Goal: Task Accomplishment & Management: Complete application form

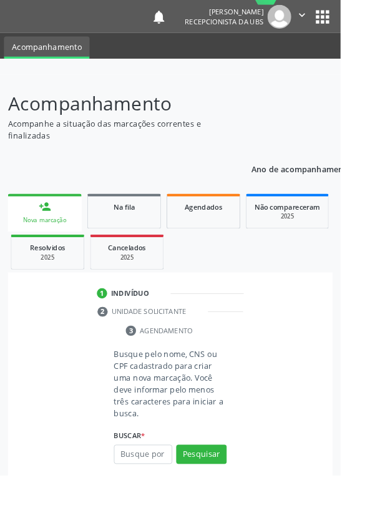
scroll to position [29, 0]
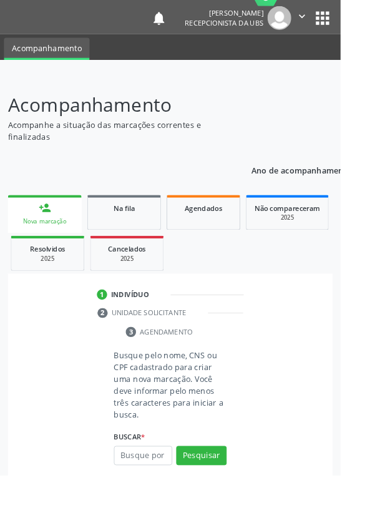
click at [156, 498] on input "text" at bounding box center [157, 501] width 64 height 21
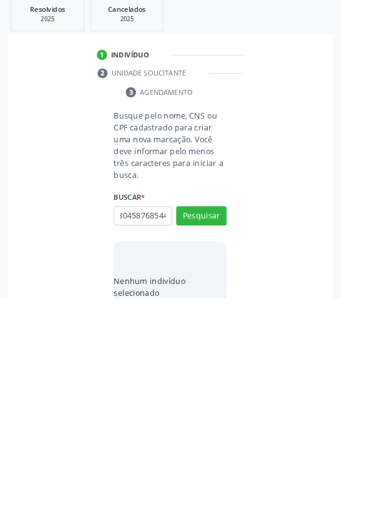
scroll to position [0, 22]
type input "704804587685445"
click at [230, 425] on button "Pesquisar" at bounding box center [222, 432] width 56 height 21
type input "704804587685445"
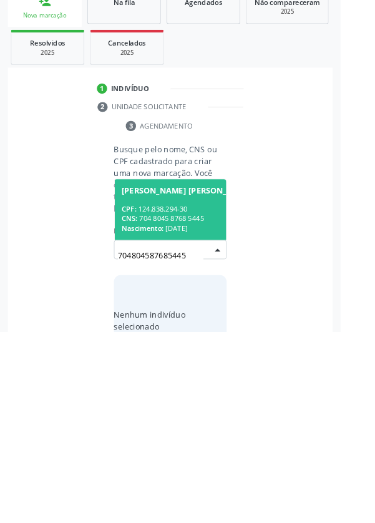
scroll to position [98, 0]
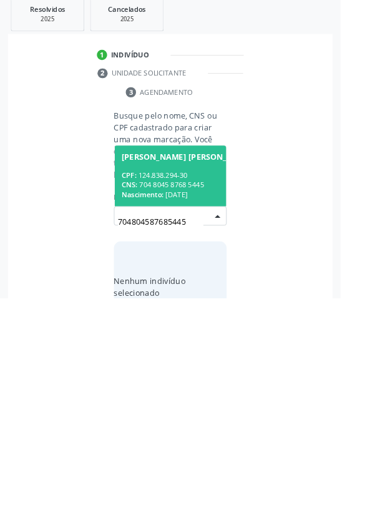
click at [200, 393] on div "CNS: 704 8045 8768 5445" at bounding box center [205, 398] width 145 height 11
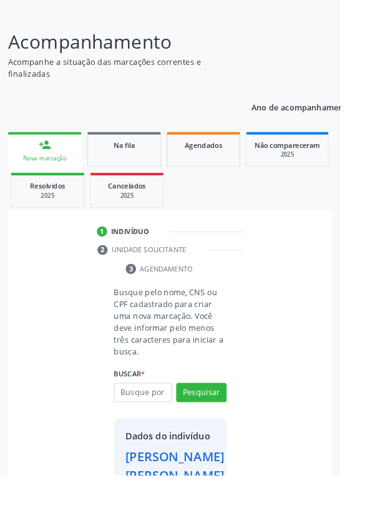
scroll to position [113, 0]
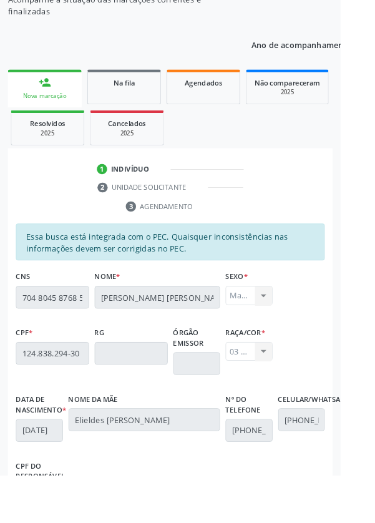
scroll to position [296, 0]
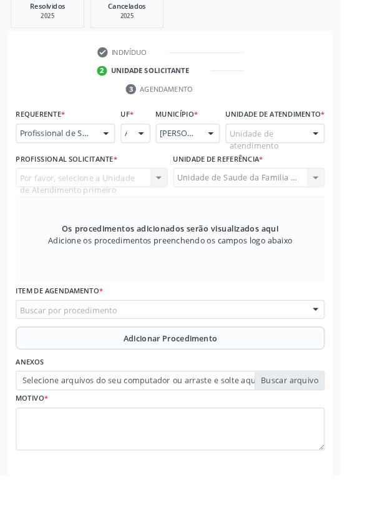
scroll to position [241, 0]
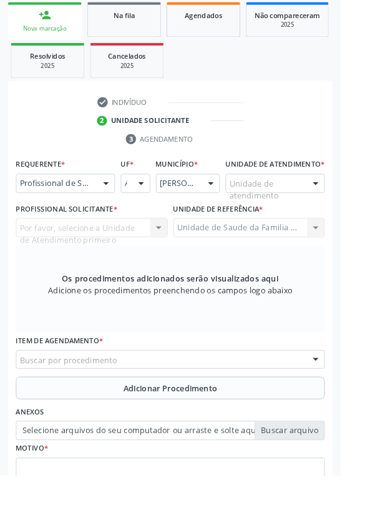
click at [312, 406] on div "Buscar por procedimento" at bounding box center [187, 395] width 340 height 21
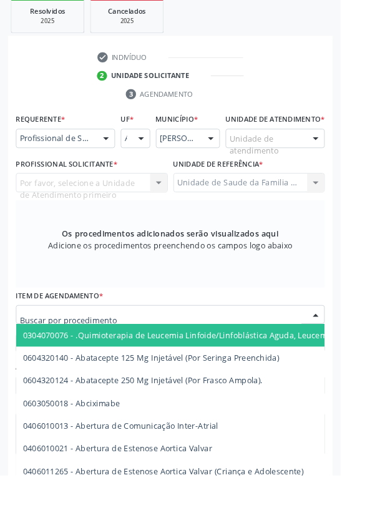
scroll to position [291, 0]
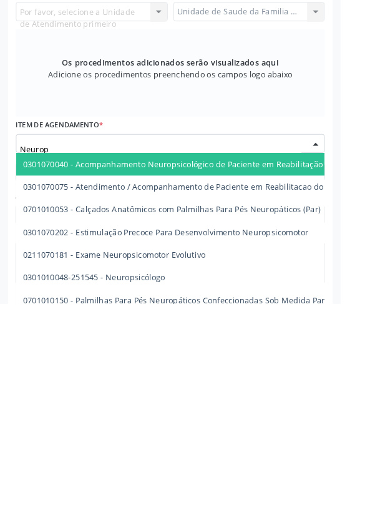
type input "Neurops"
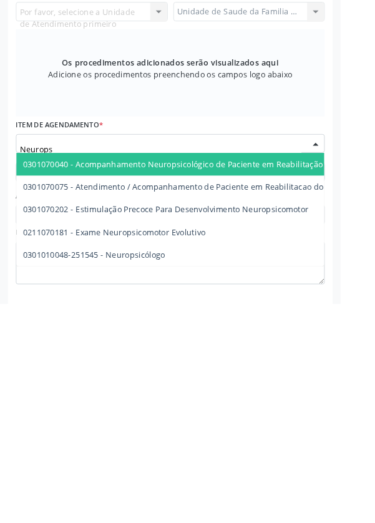
click at [172, 474] on span "0301010048-251545 - Neuropsicólogo" at bounding box center [104, 468] width 157 height 12
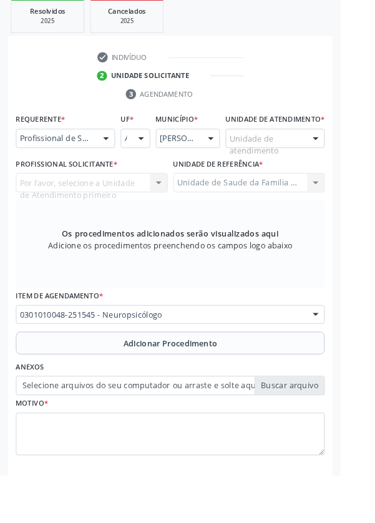
click at [225, 382] on span "Adicionar Procedimento" at bounding box center [188, 377] width 104 height 13
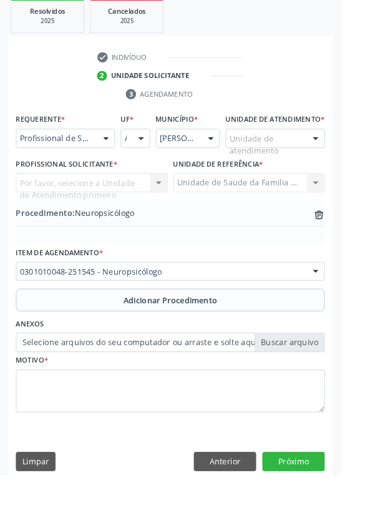
scroll to position [260, 0]
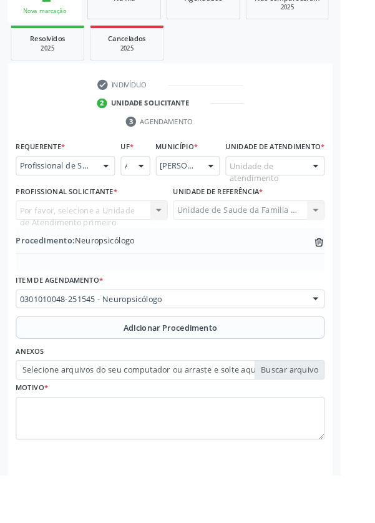
click at [332, 418] on label "Selecione arquivos do seu computador ou arraste e solte aqui" at bounding box center [187, 407] width 340 height 21
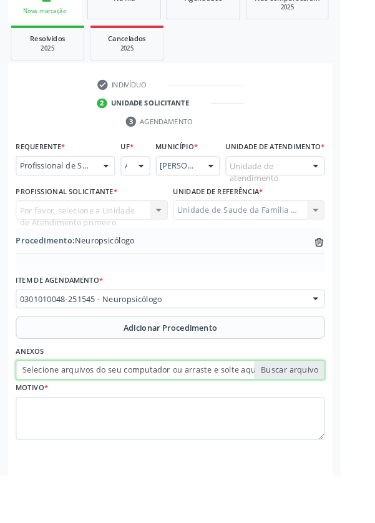
click at [332, 418] on input "Selecione arquivos do seu computador ou arraste e solte aqui" at bounding box center [187, 407] width 340 height 21
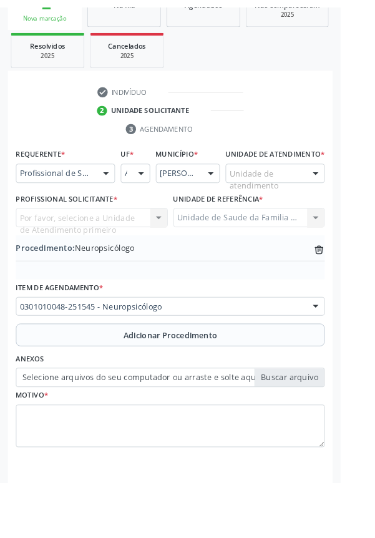
scroll to position [243, 0]
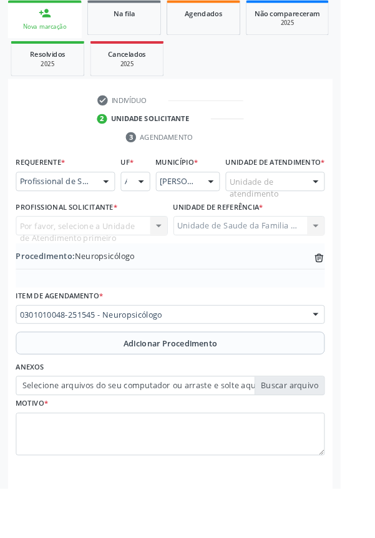
type input "C:\fakepath\17595110392881029332023371241900.jpg"
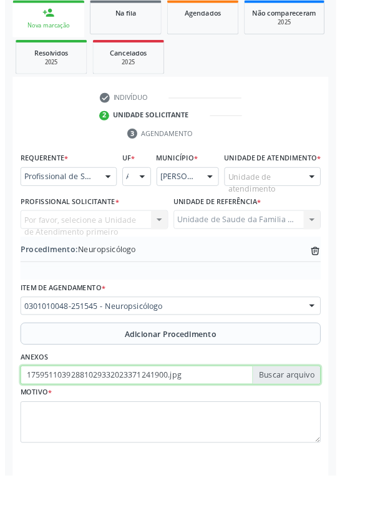
scroll to position [260, 0]
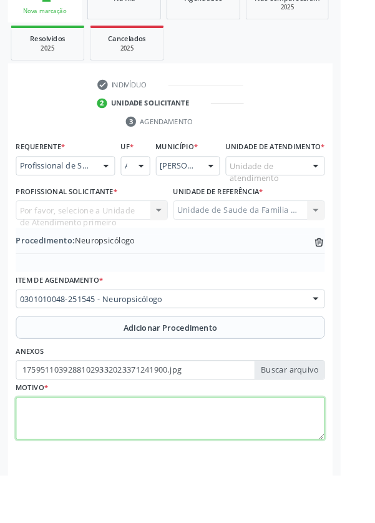
click at [165, 461] on textarea at bounding box center [187, 460] width 340 height 47
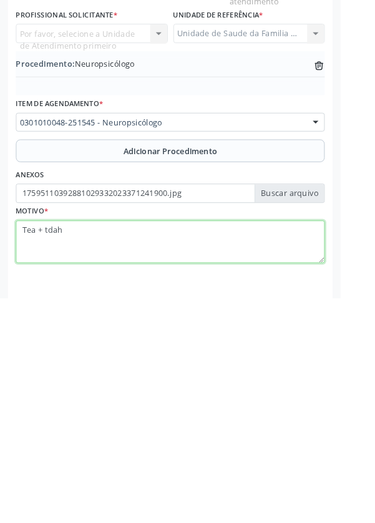
type textarea "Tea + tdah"
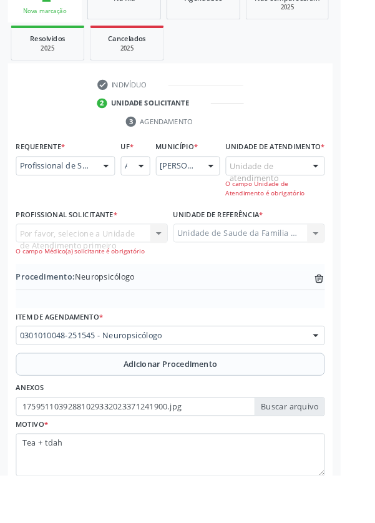
click at [344, 194] on div at bounding box center [347, 183] width 19 height 21
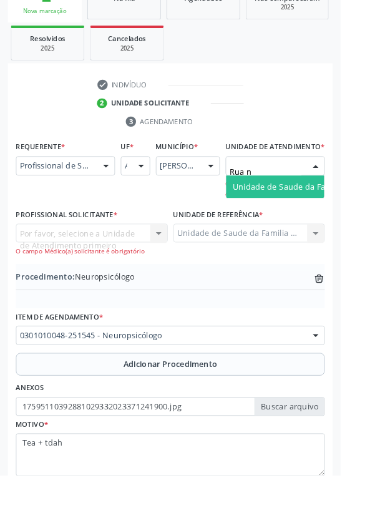
click at [320, 211] on span "Unidade de Saude da Familia Rua [GEOGRAPHIC_DATA]" at bounding box center [371, 206] width 231 height 12
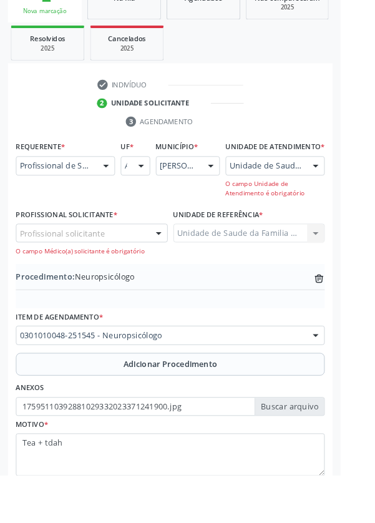
click at [354, 194] on div at bounding box center [347, 183] width 19 height 21
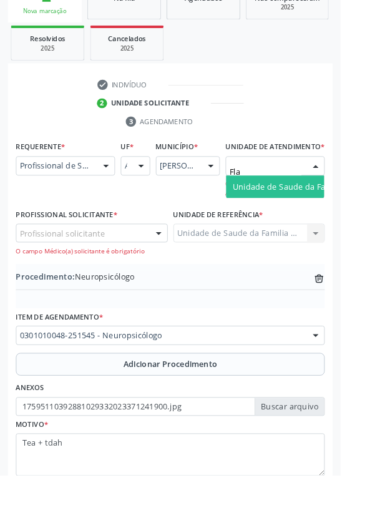
type input "Flav"
click at [339, 211] on span "Unidade de Saude da Familia Ver [PERSON_NAME]" at bounding box center [361, 206] width 211 height 12
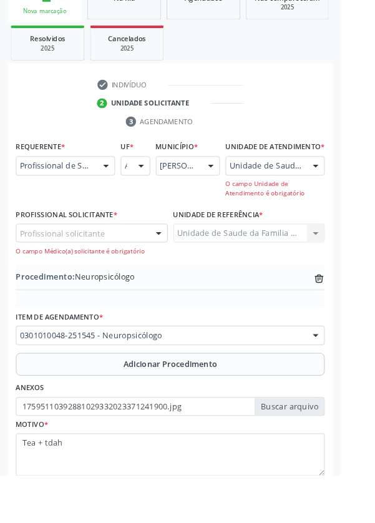
click at [125, 268] on div "Profissional solicitante" at bounding box center [100, 256] width 167 height 21
type input "E"
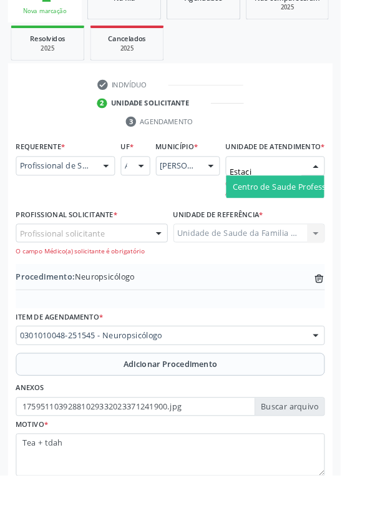
type input "Estacio"
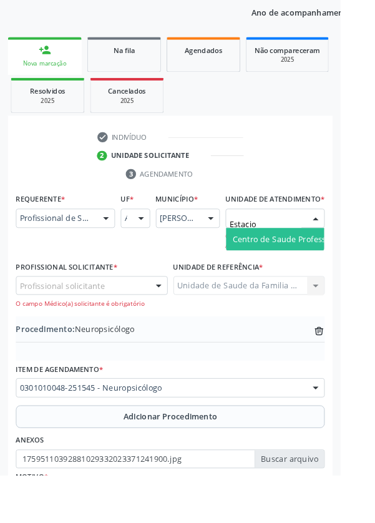
scroll to position [199, 0]
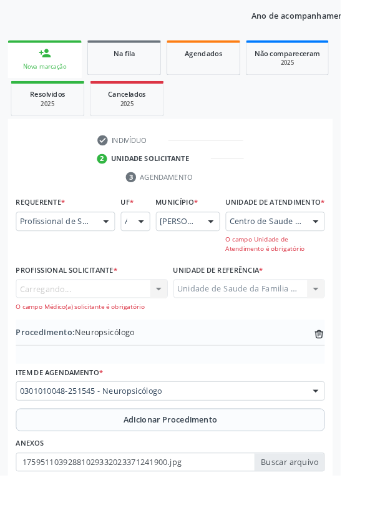
scroll to position [188, 0]
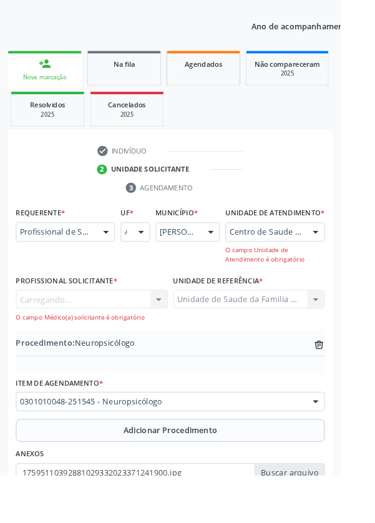
click at [119, 346] on div "Carregando... Cirurgião-Dentista da Estratégia de Saúde da Família - Bricio Dou…" at bounding box center [100, 337] width 167 height 36
click at [134, 340] on div "Profissional solicitante" at bounding box center [100, 329] width 167 height 21
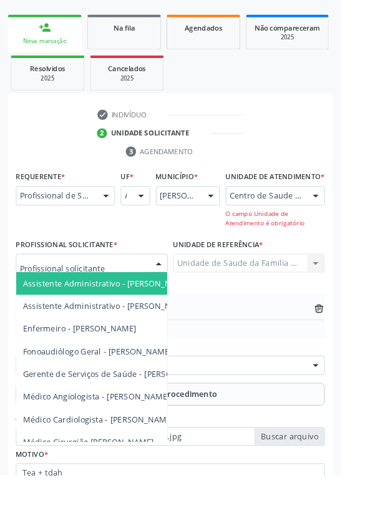
scroll to position [254, 0]
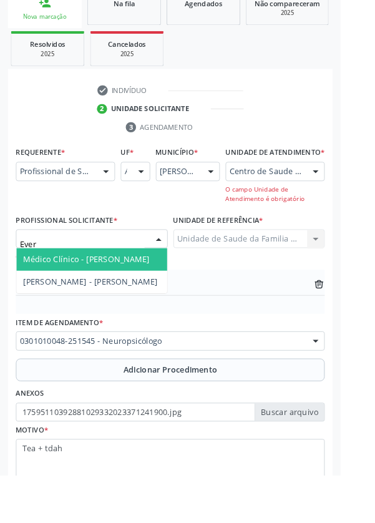
type input "Evera"
click at [148, 291] on span "Médico Clínico - Jose Everaldo Souto" at bounding box center [95, 285] width 139 height 12
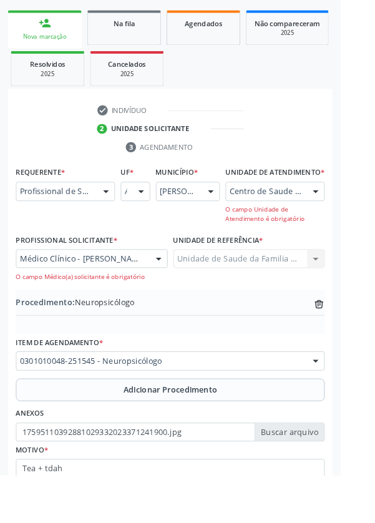
scroll to position [234, 0]
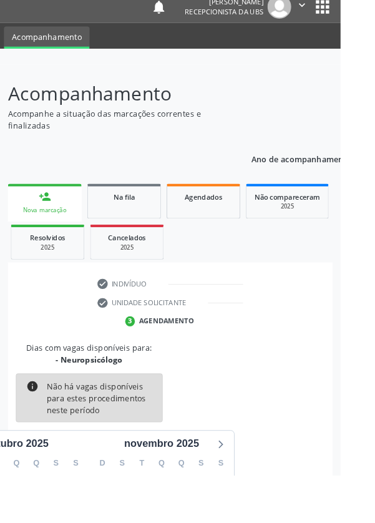
scroll to position [104, 0]
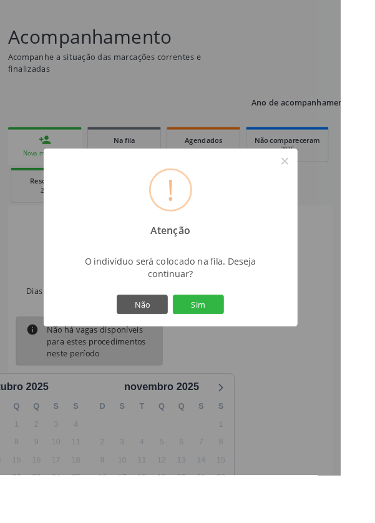
click at [246, 346] on button "Sim" at bounding box center [218, 334] width 56 height 21
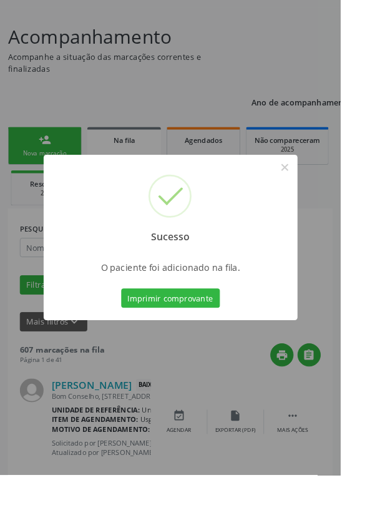
scroll to position [0, 0]
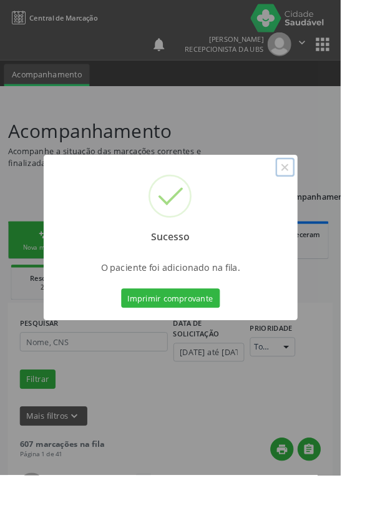
click at [324, 195] on button "×" at bounding box center [313, 183] width 21 height 21
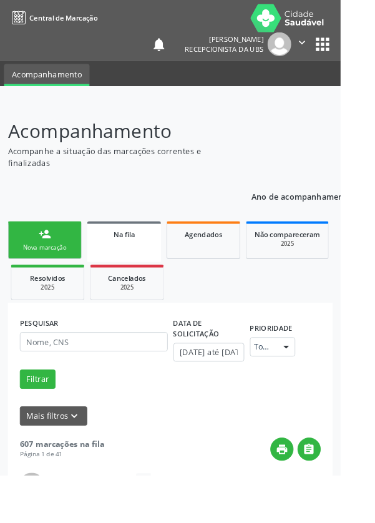
click at [70, 259] on link "person_add Nova marcação" at bounding box center [49, 264] width 81 height 42
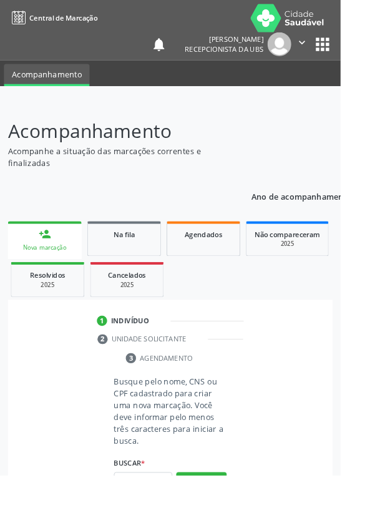
click at [51, 264] on link "person_add Nova marcação" at bounding box center [49, 264] width 81 height 42
click at [59, 273] on div "Nova marcação" at bounding box center [49, 272] width 64 height 9
click at [169, 522] on input "text" at bounding box center [157, 530] width 64 height 21
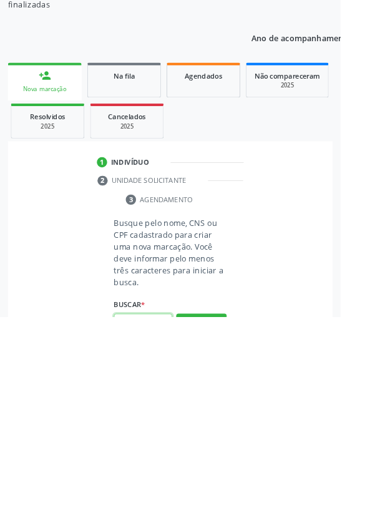
scroll to position [98, 0]
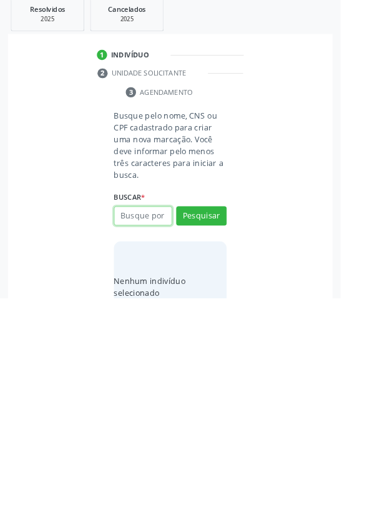
type input "ß"
type input "704804587685445"
click at [243, 435] on button "Pesquisar" at bounding box center [222, 432] width 56 height 21
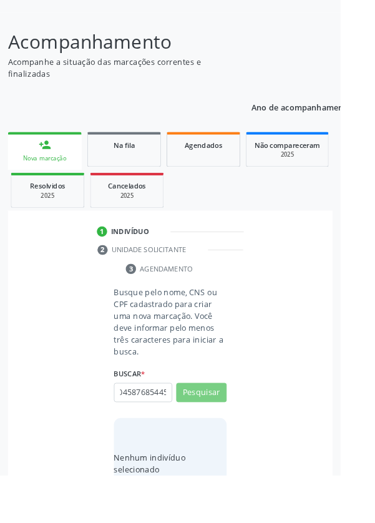
scroll to position [0, 0]
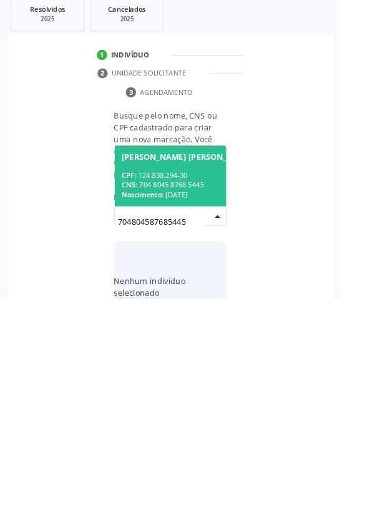
click at [208, 400] on div "CNS: 704 8045 8768 5445" at bounding box center [205, 398] width 145 height 11
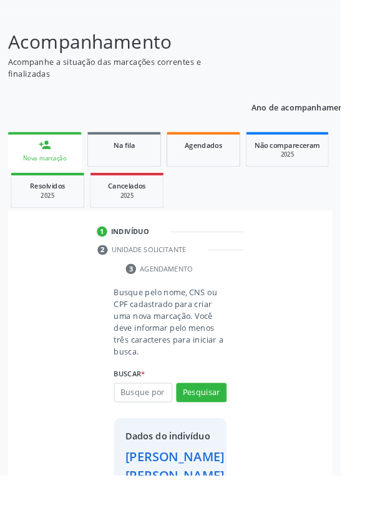
scroll to position [113, 0]
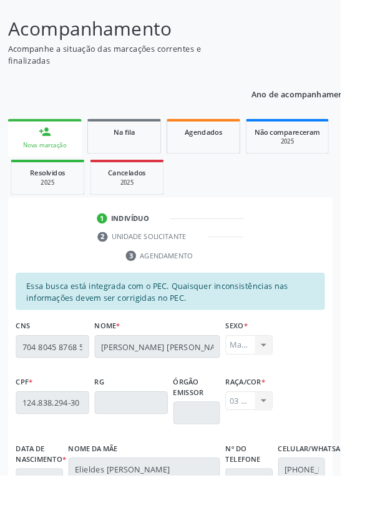
scroll to position [296, 0]
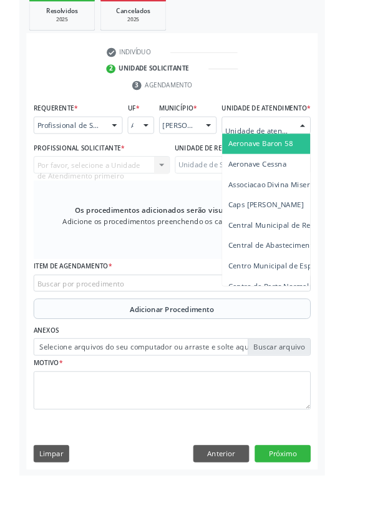
scroll to position [289, 0]
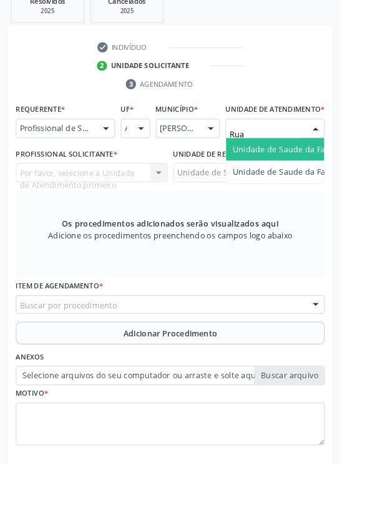
type input "Rua n"
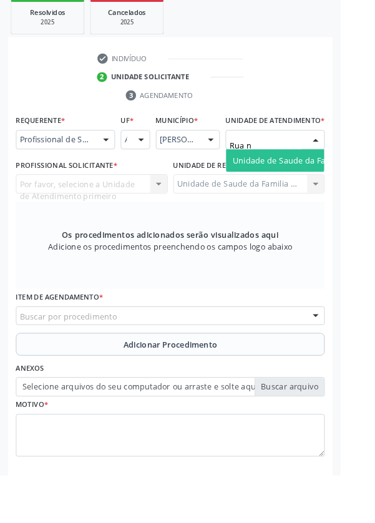
click at [334, 182] on span "Unidade de Saude da Familia Rua [GEOGRAPHIC_DATA]" at bounding box center [371, 176] width 231 height 12
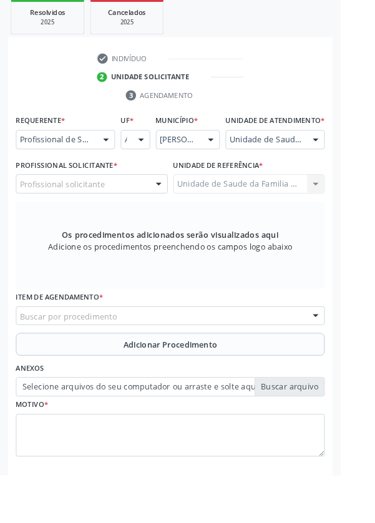
click at [168, 213] on div at bounding box center [174, 202] width 19 height 21
type input "D"
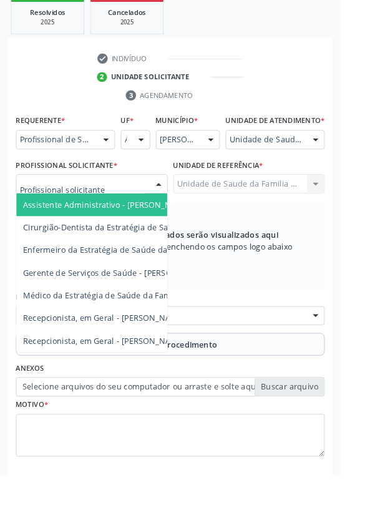
click at [122, 152] on div at bounding box center [116, 153] width 19 height 21
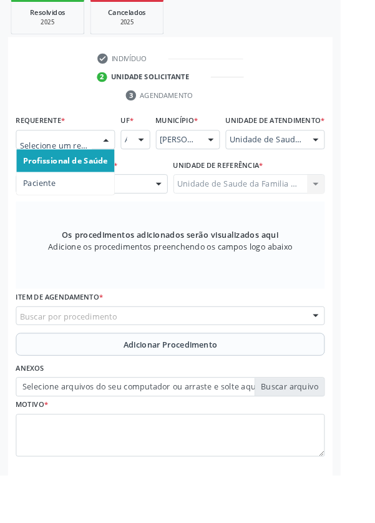
click at [86, 205] on span "Paciente" at bounding box center [72, 201] width 108 height 25
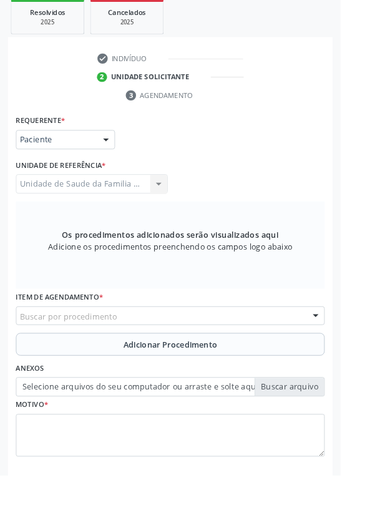
click at [271, 347] on div "Buscar por procedimento" at bounding box center [187, 347] width 340 height 21
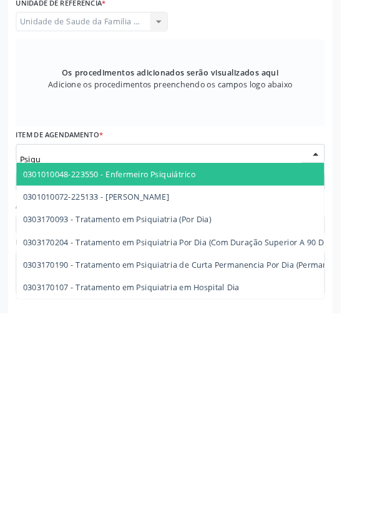
type input "Psiqui"
click at [182, 396] on span "0301010072-225133 - Médico Psiquiatra" at bounding box center [106, 395] width 161 height 12
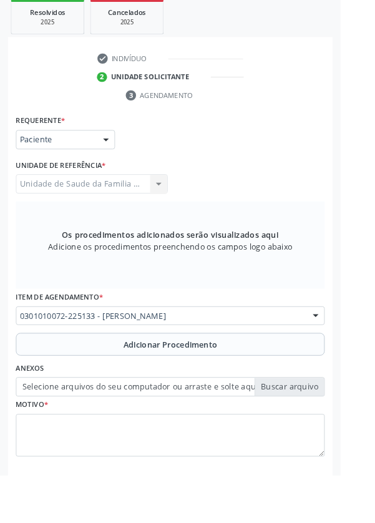
click at [224, 375] on span "Adicionar Procedimento" at bounding box center [188, 378] width 104 height 13
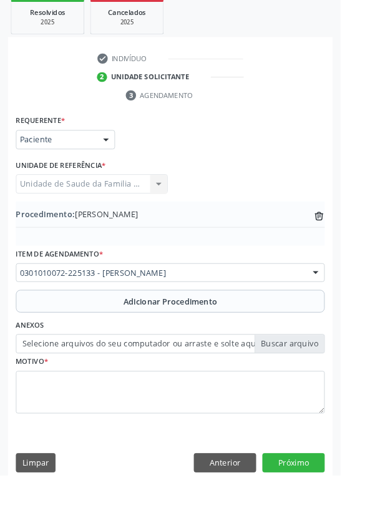
scroll to position [248, 0]
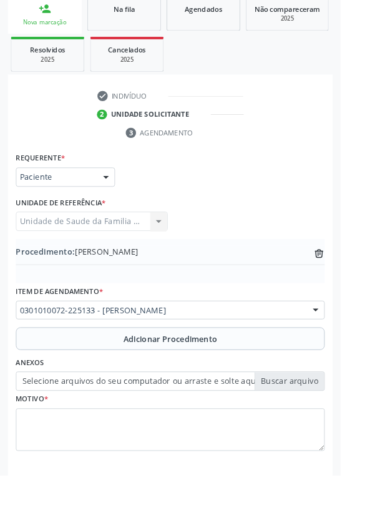
click at [333, 419] on label "Selecione arquivos do seu computador ou arraste e solte aqui" at bounding box center [187, 419] width 340 height 21
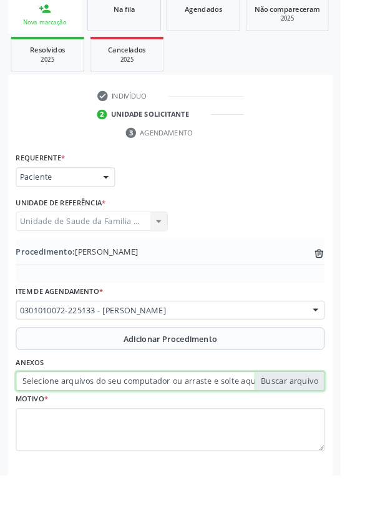
click at [333, 419] on input "Selecione arquivos do seu computador ou arraste e solte aqui" at bounding box center [187, 419] width 340 height 21
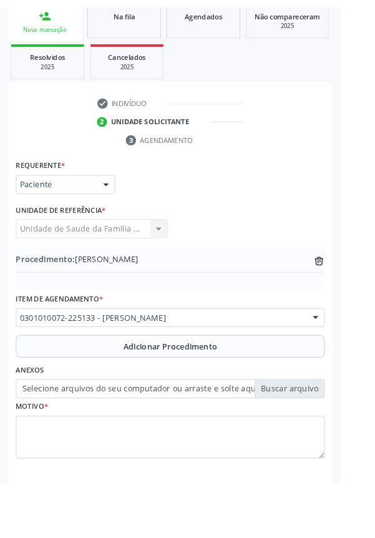
scroll to position [231, 0]
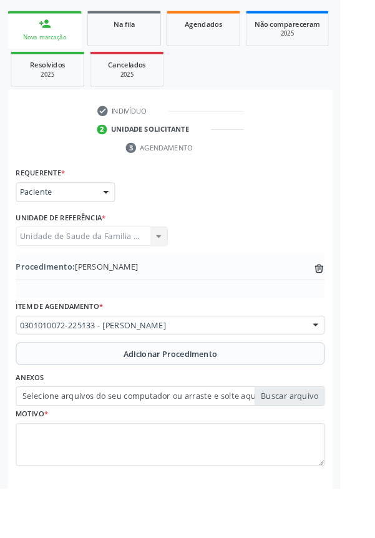
type input "C:\fakepath\17595112568763341334856558801483.jpg"
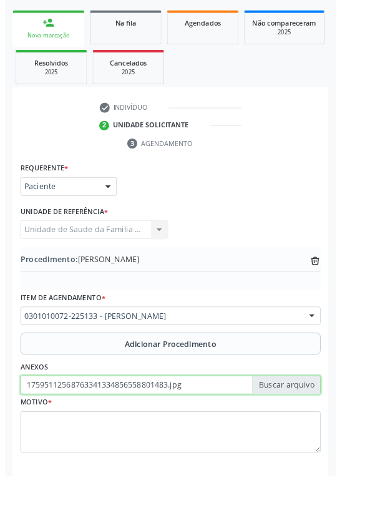
scroll to position [248, 0]
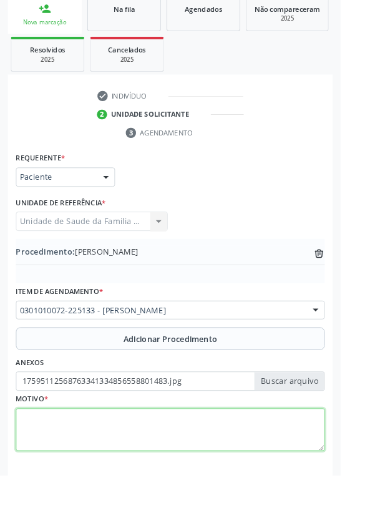
click at [97, 461] on textarea at bounding box center [187, 472] width 340 height 47
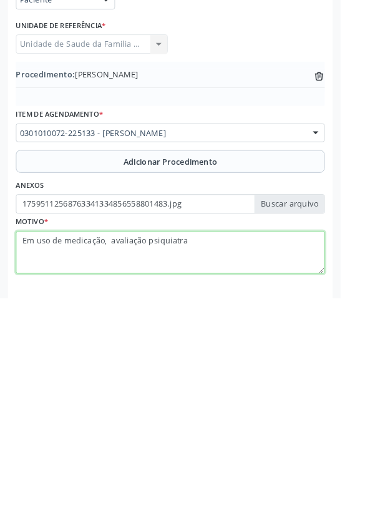
type textarea "Em uso de medicação, avaliação psiquiatra"
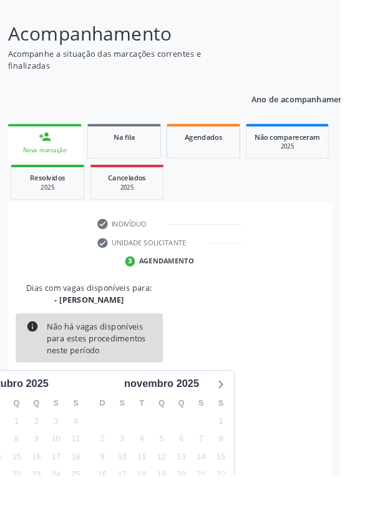
scroll to position [104, 0]
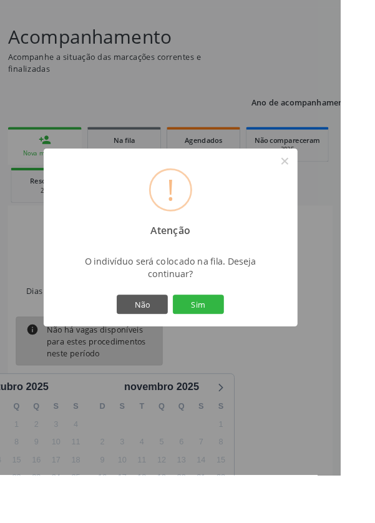
click at [246, 346] on button "Sim" at bounding box center [218, 334] width 56 height 21
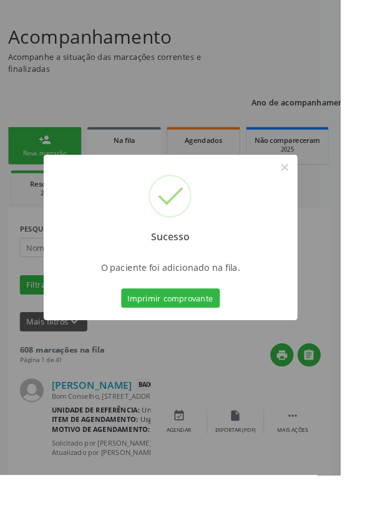
scroll to position [0, 0]
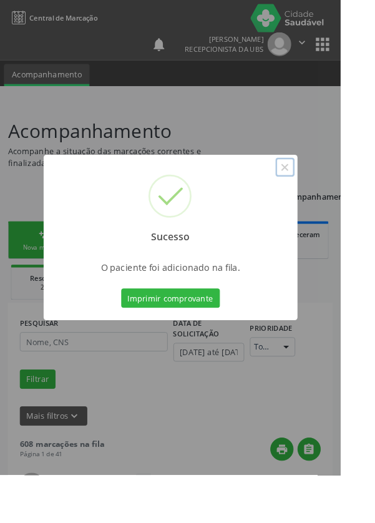
click at [324, 195] on button "×" at bounding box center [313, 183] width 21 height 21
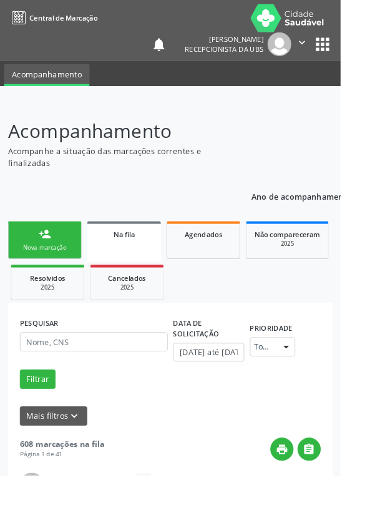
click at [357, 99] on div at bounding box center [187, 103] width 375 height 17
click at [56, 276] on div "Nova marcação" at bounding box center [49, 272] width 62 height 9
click at [51, 268] on div "Nova marcação" at bounding box center [49, 272] width 62 height 9
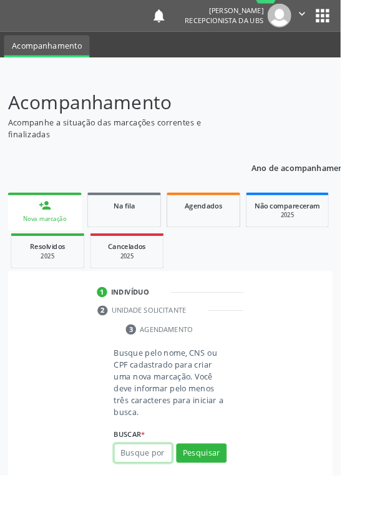
click at [167, 501] on input "text" at bounding box center [157, 498] width 64 height 21
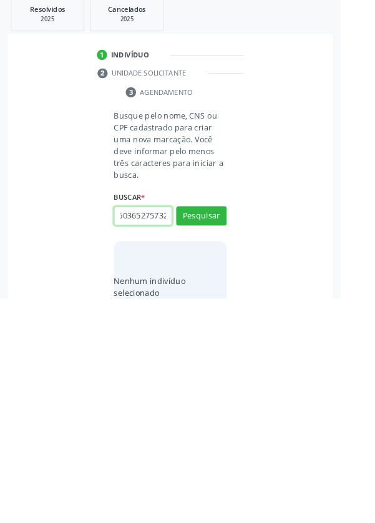
scroll to position [0, 22]
type input "704603652757329"
click at [230, 433] on button "Pesquisar" at bounding box center [222, 432] width 56 height 21
type input "704603652757329"
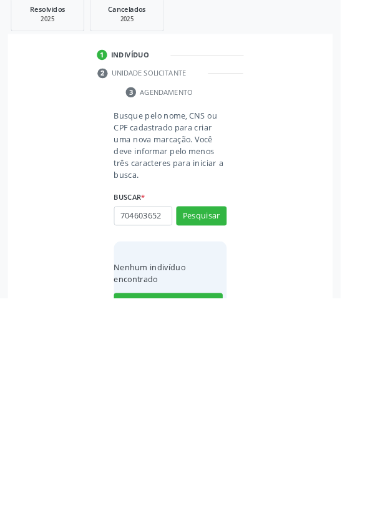
scroll to position [0, 0]
type input "70460"
type input "704603652757329"
click at [228, 435] on button "Pesquisar" at bounding box center [222, 432] width 56 height 21
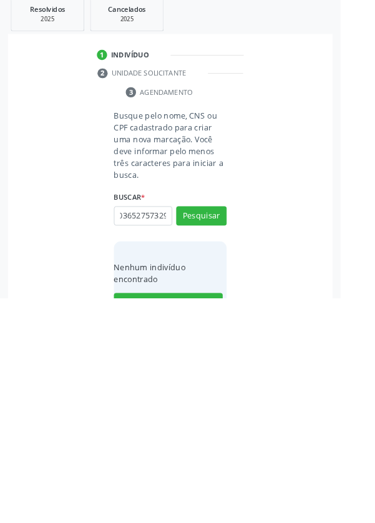
type input "704603652757329"
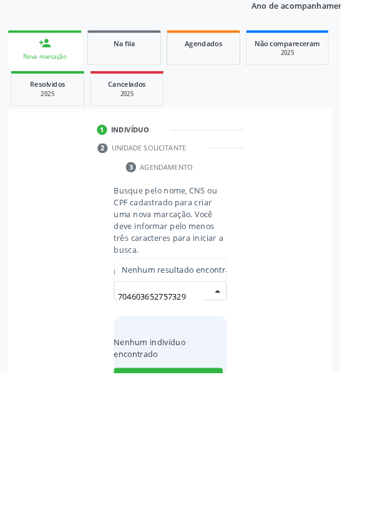
scroll to position [98, 0]
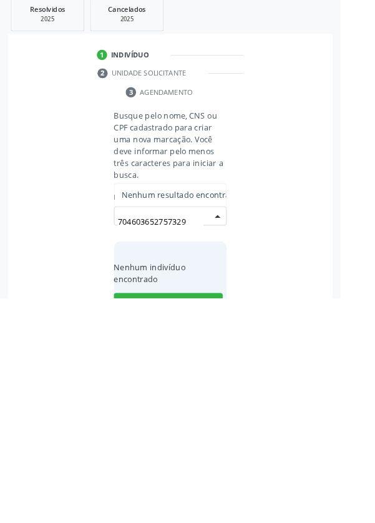
click at [99, 282] on li "2 Unidade solicitante" at bounding box center [187, 274] width 179 height 21
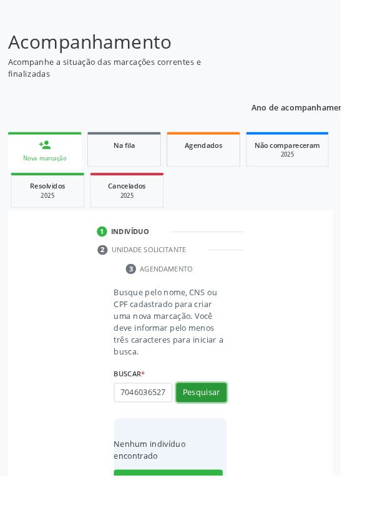
click at [225, 437] on button "Pesquisar" at bounding box center [222, 432] width 56 height 21
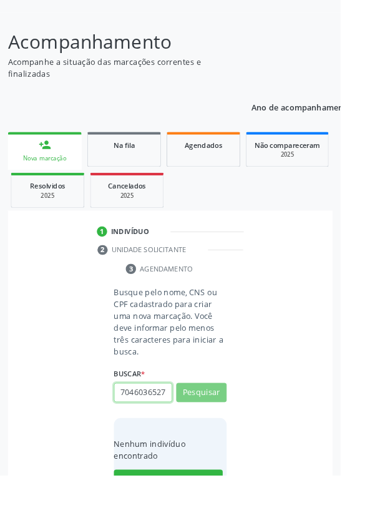
click at [180, 429] on input "704603652757329" at bounding box center [157, 432] width 64 height 21
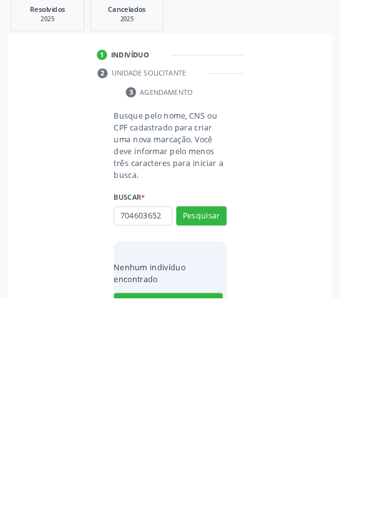
scroll to position [0, 0]
type input "70460"
type input "08792755453"
click at [231, 434] on button "Pesquisar" at bounding box center [222, 432] width 56 height 21
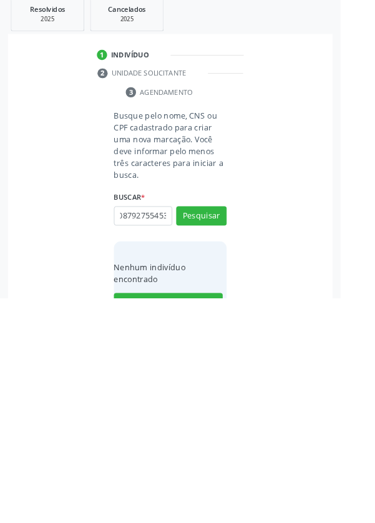
type input "08792755453"
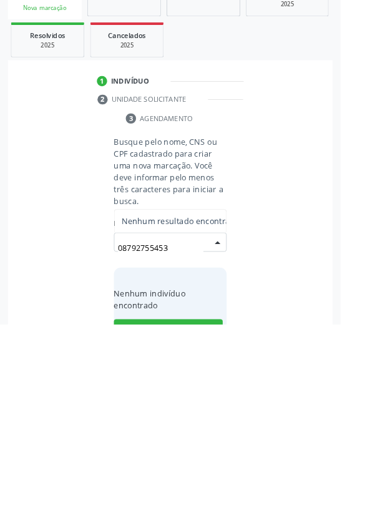
scroll to position [98, 0]
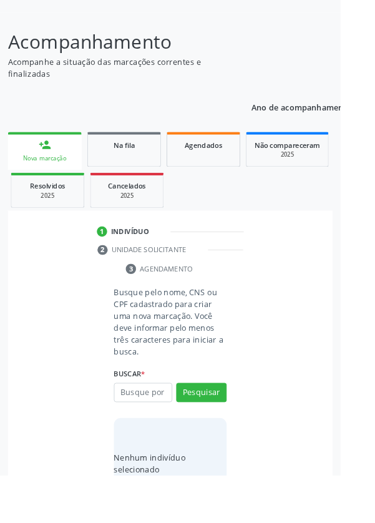
scroll to position [98, 0]
click at [164, 427] on input "text" at bounding box center [157, 432] width 64 height 21
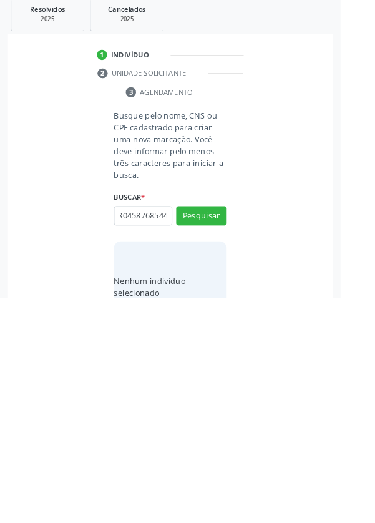
scroll to position [0, 22]
type input "704804587685445"
click at [228, 430] on button "Pesquisar" at bounding box center [222, 432] width 56 height 21
type input "70480"
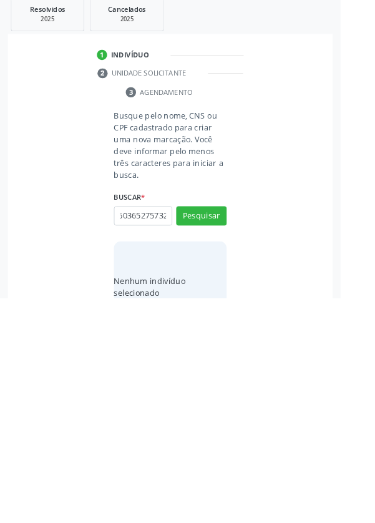
scroll to position [0, 22]
type input "704603652757329"
click at [232, 427] on button "Pesquisar" at bounding box center [222, 432] width 56 height 21
type input "704603652757329"
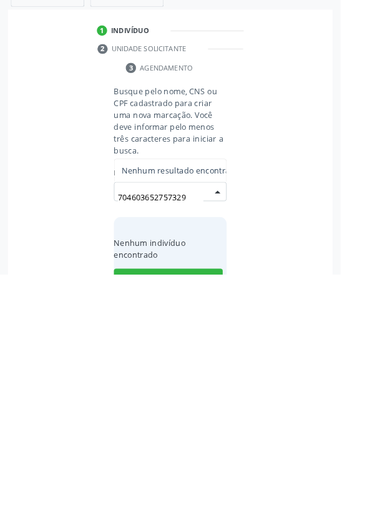
scroll to position [98, 0]
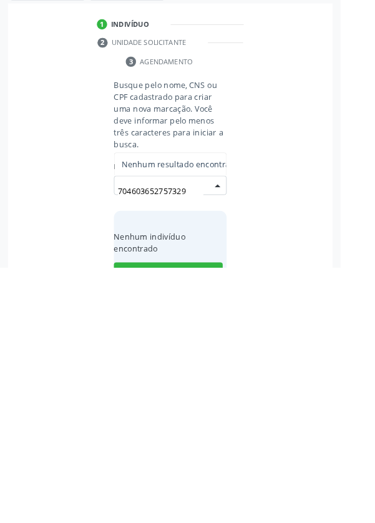
click at [218, 437] on input "704603652757329" at bounding box center [177, 438] width 94 height 25
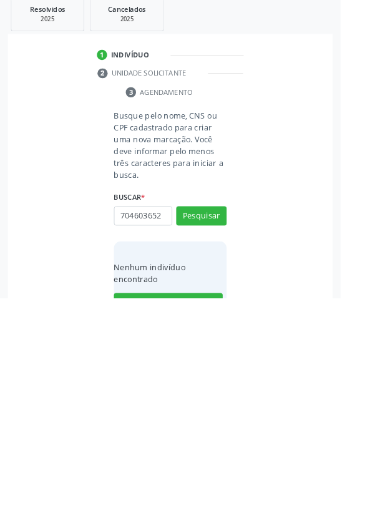
scroll to position [0, 0]
type input "70460"
type input "08792755453"
click at [246, 423] on button "Pesquisar" at bounding box center [222, 432] width 56 height 21
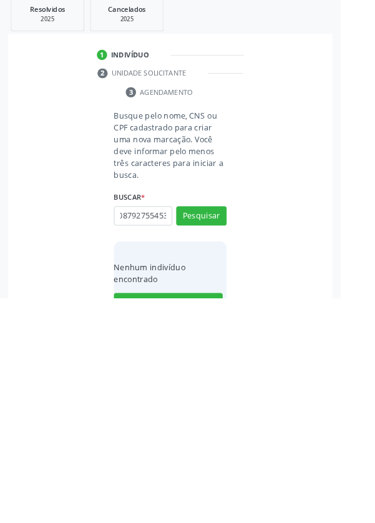
type input "08792755453"
